Goal: Communication & Community: Answer question/provide support

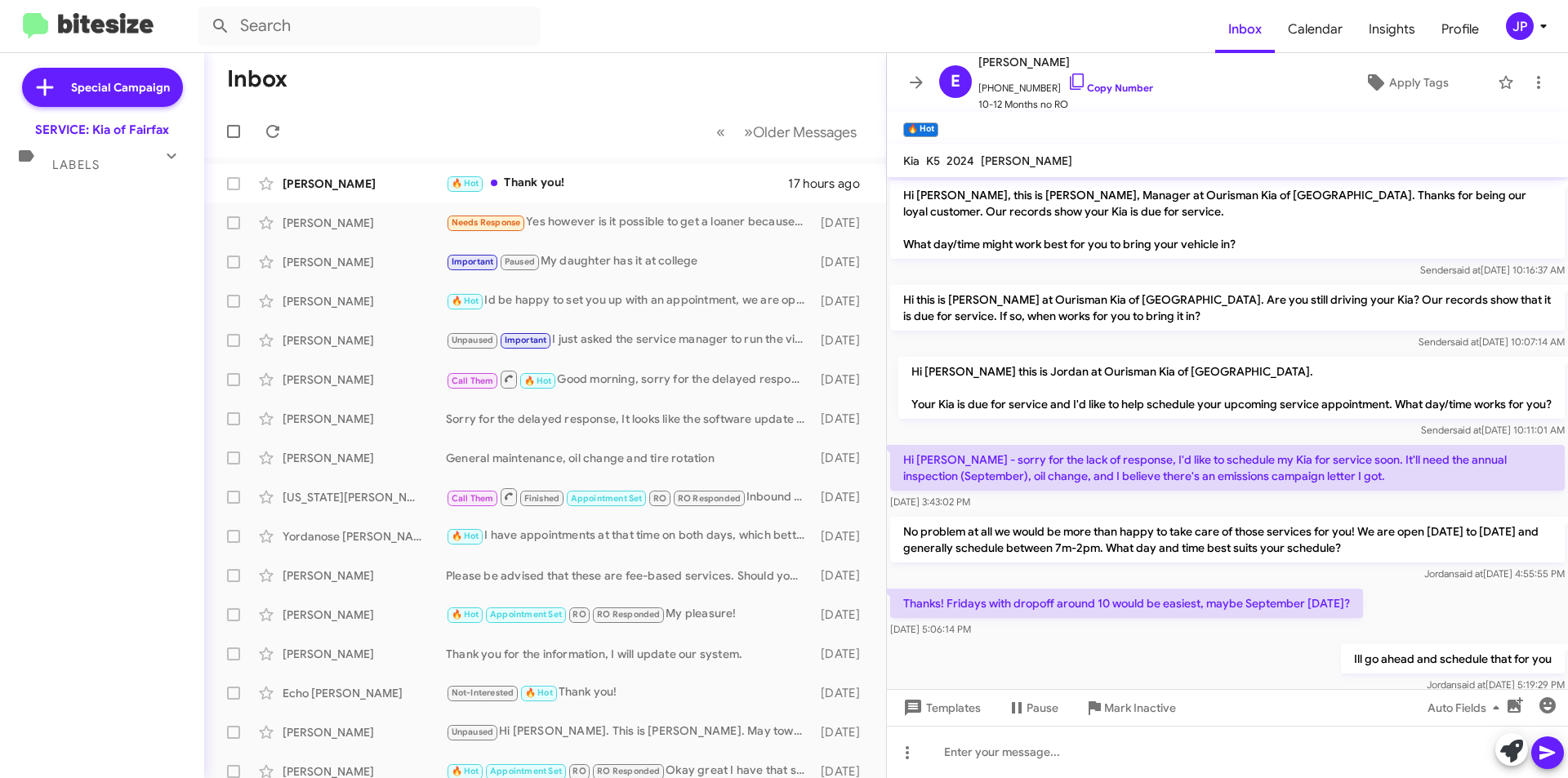
click at [171, 151] on icon at bounding box center [171, 155] width 20 height 20
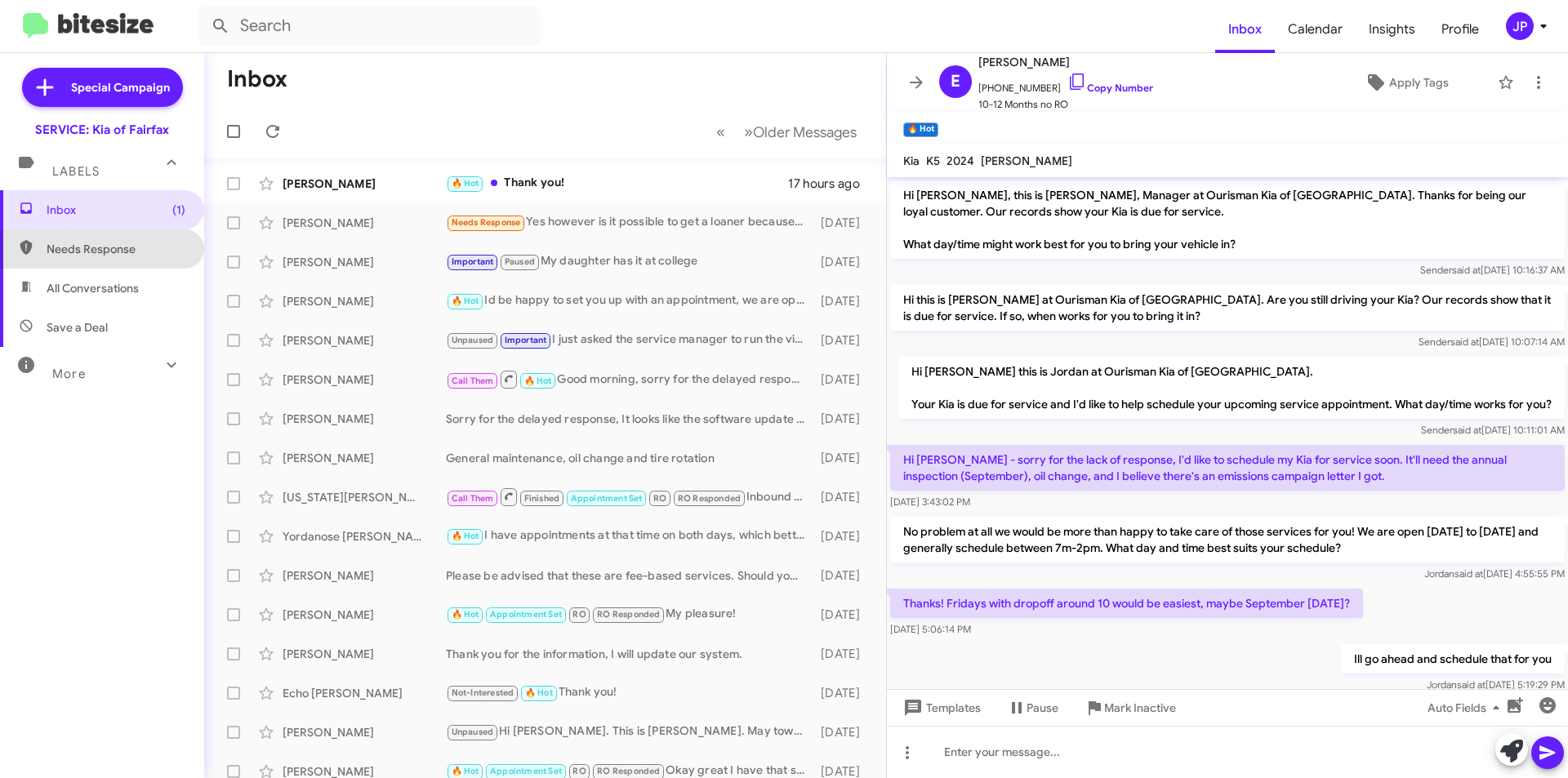
click at [143, 251] on span "Needs Response" at bounding box center [116, 248] width 139 height 16
type input "in:needs-response"
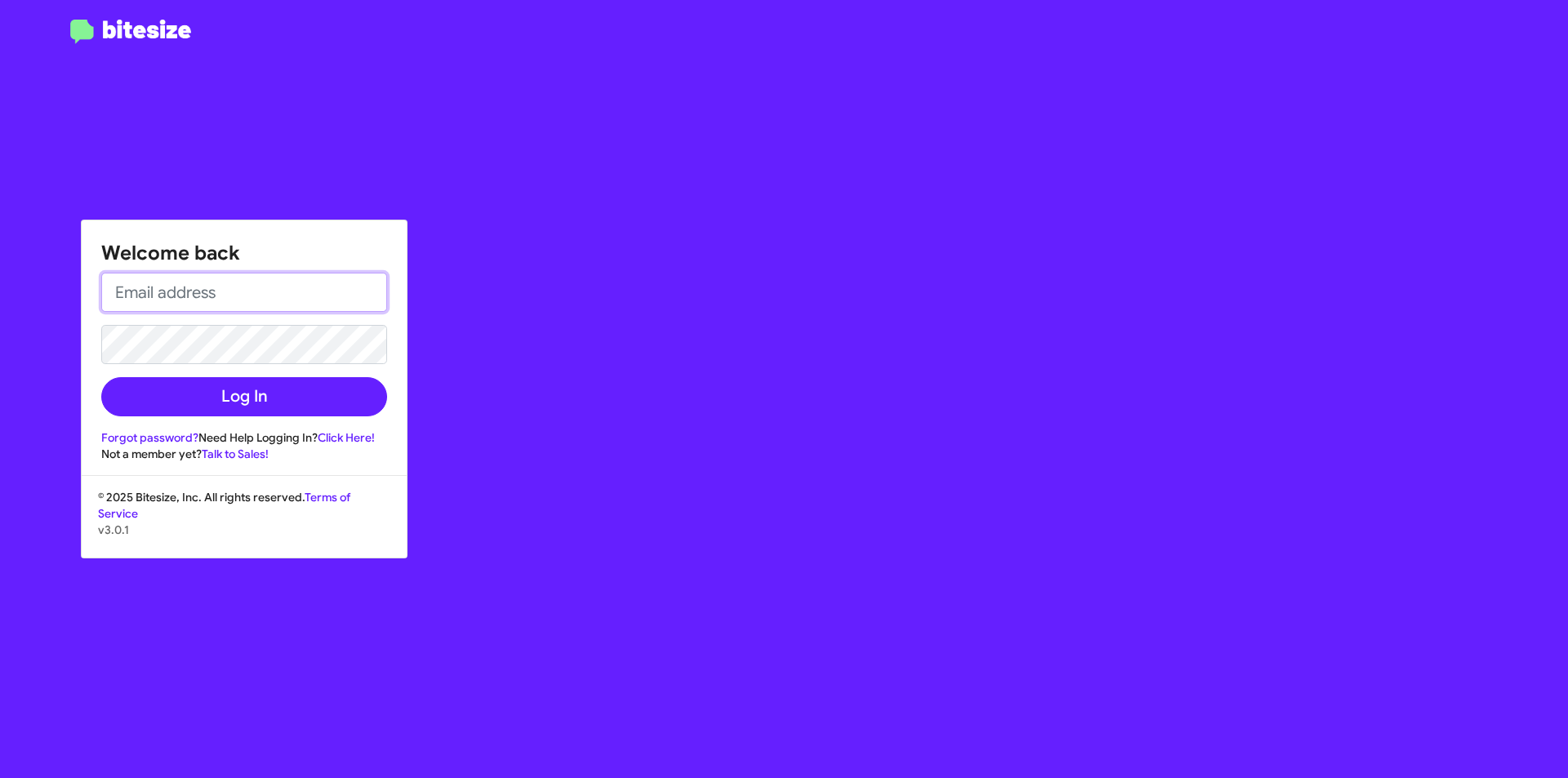
type input "[EMAIL_ADDRESS][DOMAIN_NAME]"
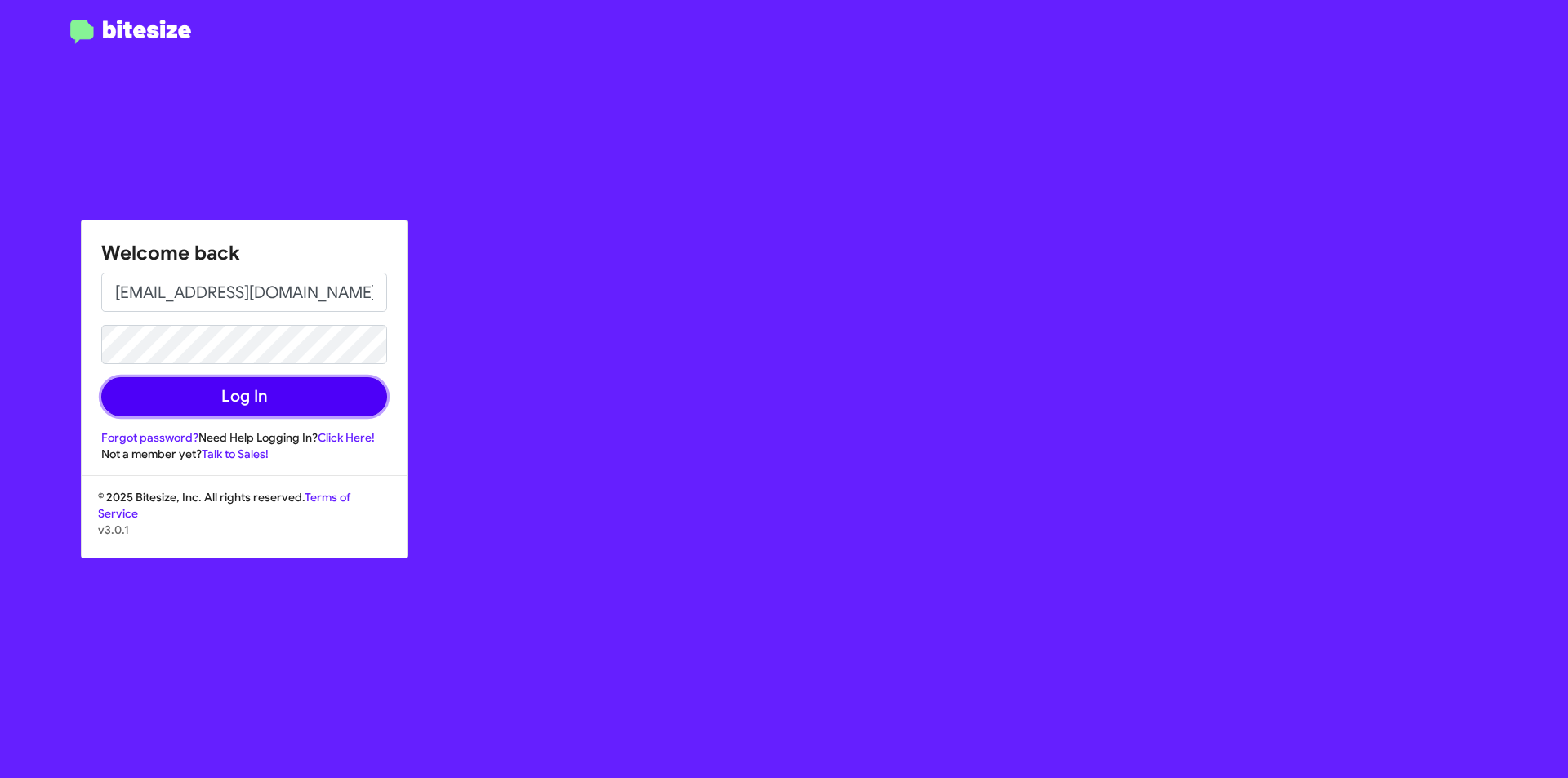
click at [276, 397] on button "Log In" at bounding box center [244, 397] width 286 height 39
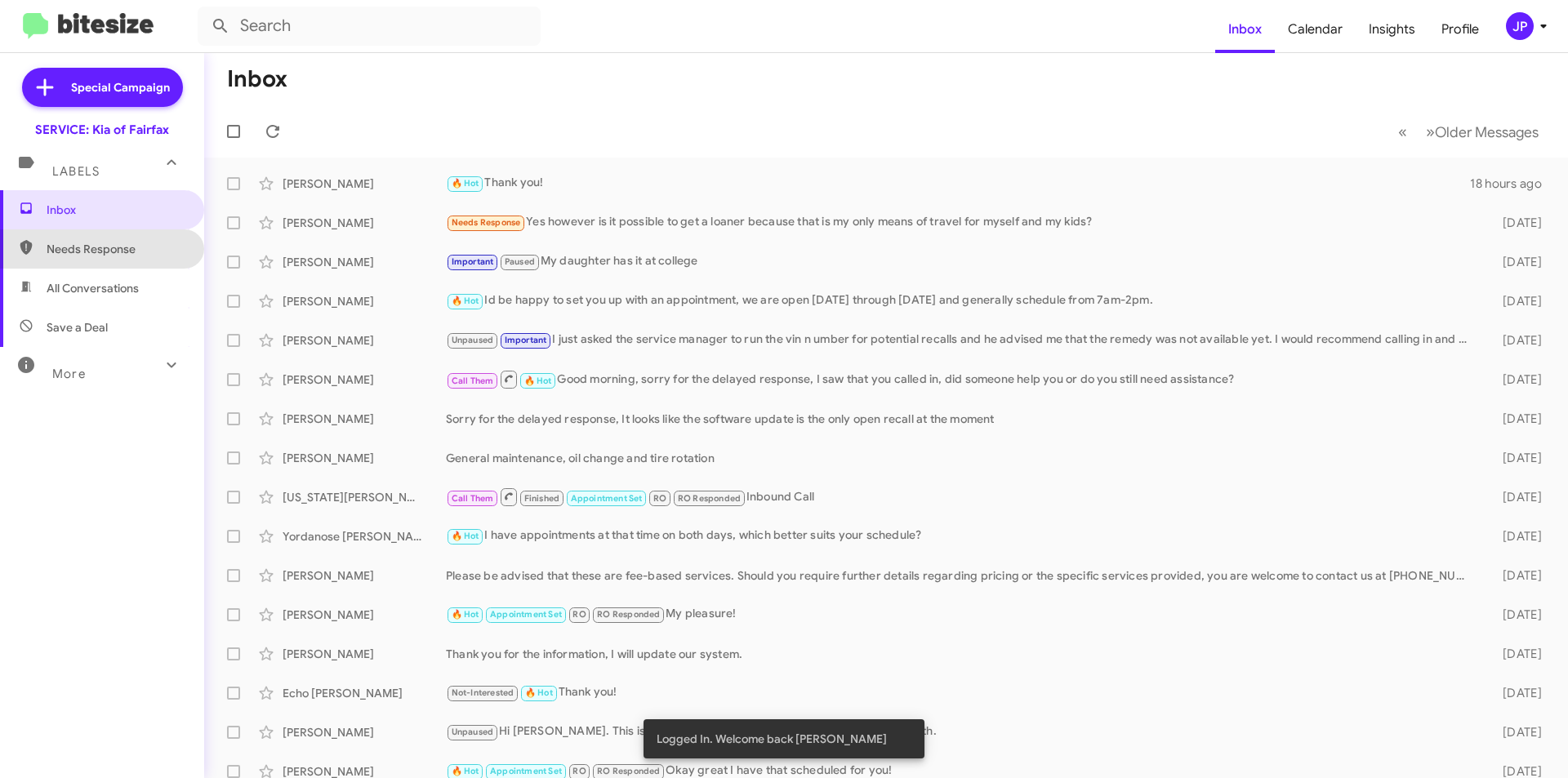
click at [130, 243] on span "Needs Response" at bounding box center [116, 248] width 139 height 16
type input "in:needs-response"
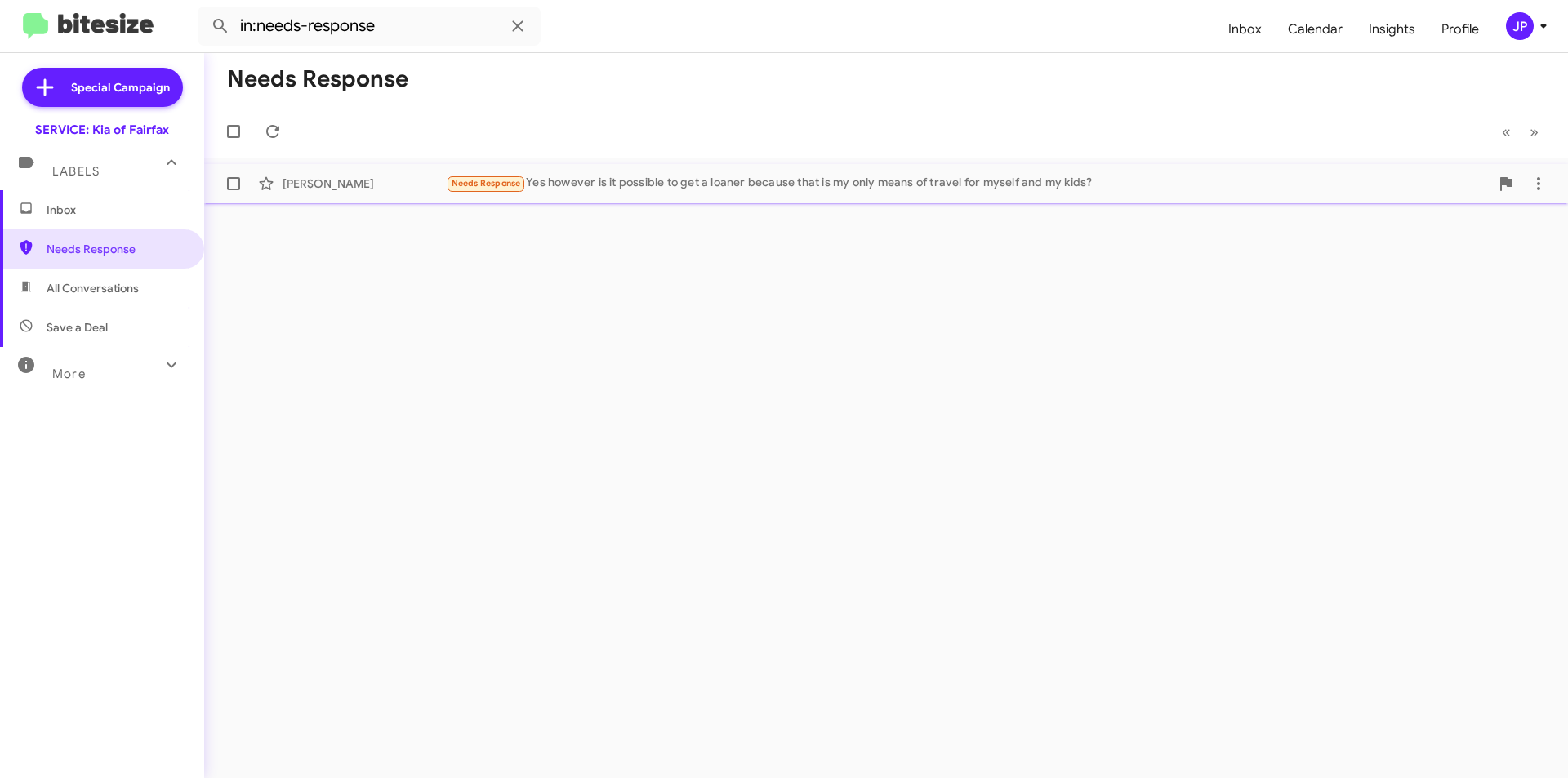
click at [621, 183] on div "Needs Response Yes however is it possible to get a loaner because that is my on…" at bounding box center [968, 183] width 1043 height 19
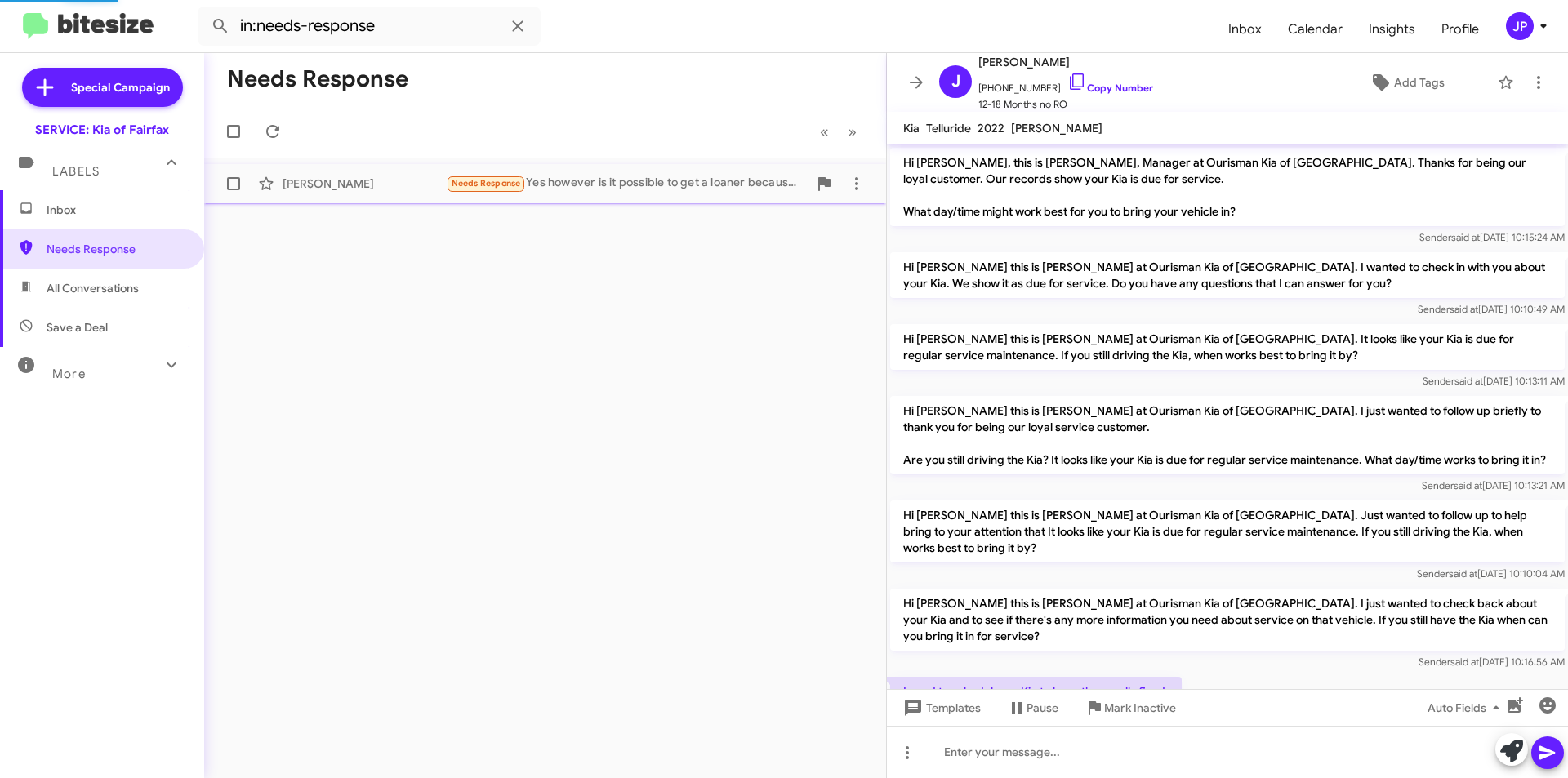
scroll to position [171, 0]
